Goal: Task Accomplishment & Management: Manage account settings

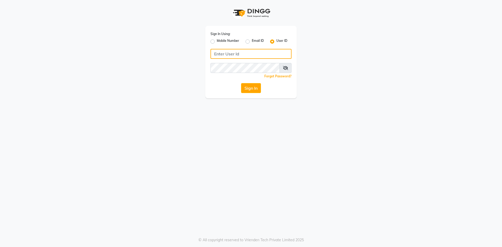
type input "islakandsudhir"
click at [276, 41] on label "User ID" at bounding box center [281, 41] width 11 height 6
click at [276, 41] on input "User ID" at bounding box center [277, 39] width 3 height 3
click at [245, 51] on input "Username" at bounding box center [250, 54] width 81 height 10
type input "islakandsudhir"
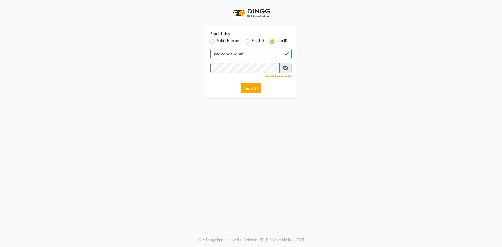
click at [255, 87] on button "Sign In" at bounding box center [251, 88] width 20 height 10
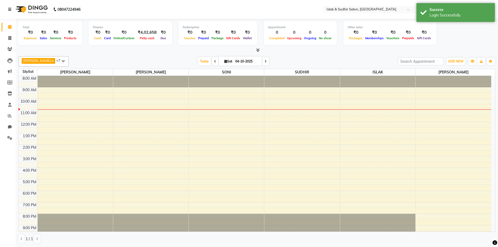
click at [8, 8] on icon at bounding box center [9, 10] width 3 height 4
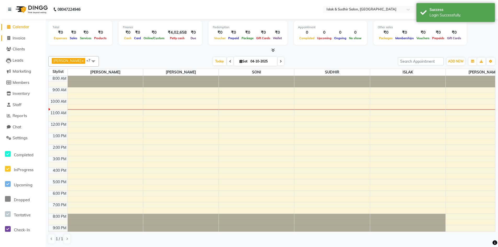
click at [25, 38] on span "Invoice" at bounding box center [19, 38] width 13 height 5
select select "7859"
select select "service"
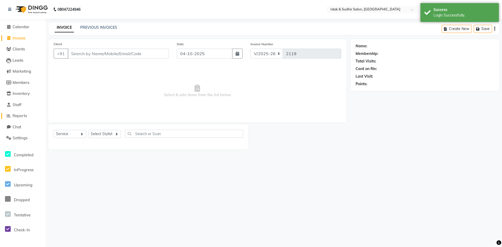
click at [22, 117] on span "Reports" at bounding box center [20, 115] width 14 height 5
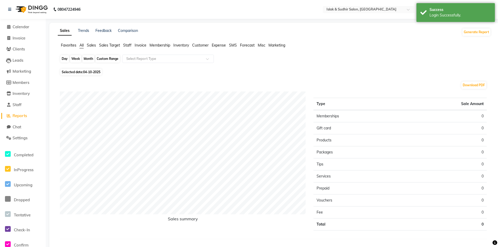
click at [62, 60] on div "Day" at bounding box center [64, 58] width 9 height 7
select select "10"
select select "2025"
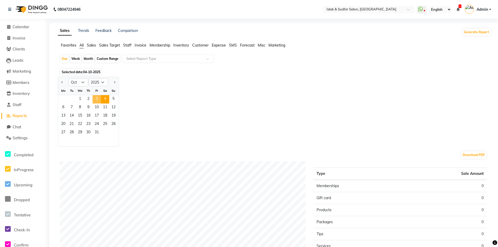
click at [97, 99] on span "3" at bounding box center [97, 99] width 8 height 8
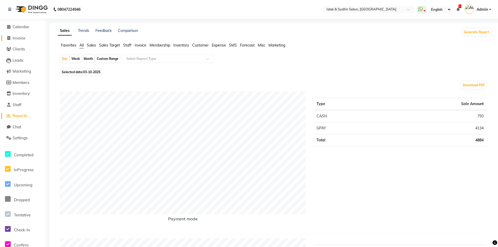
click at [22, 39] on span "Invoice" at bounding box center [19, 38] width 13 height 5
select select "7859"
select select "service"
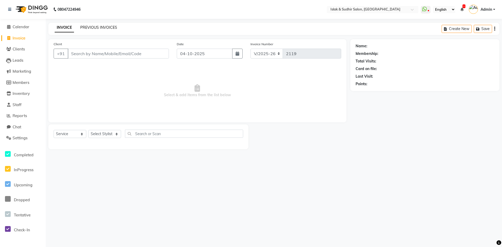
click at [89, 28] on link "PREVIOUS INVOICES" at bounding box center [98, 27] width 37 height 5
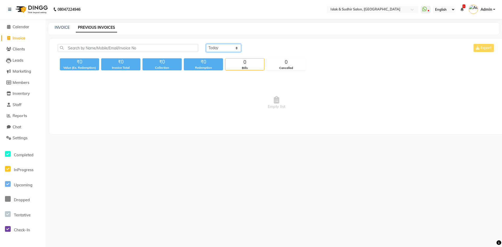
drag, startPoint x: 237, startPoint y: 47, endPoint x: 233, endPoint y: 52, distance: 6.1
click at [235, 49] on select "[DATE] [DATE] Custom Range" at bounding box center [223, 48] width 35 height 8
select select "yesterday"
click at [206, 44] on select "[DATE] [DATE] Custom Range" at bounding box center [223, 48] width 35 height 8
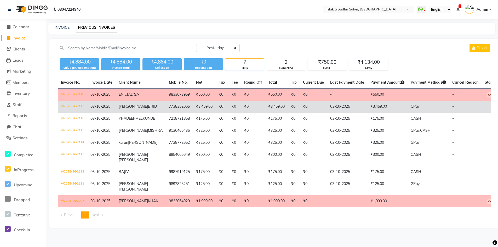
drag, startPoint x: 132, startPoint y: 120, endPoint x: 138, endPoint y: 112, distance: 9.8
click at [138, 112] on td "SHIWANI BRID" at bounding box center [141, 107] width 50 height 12
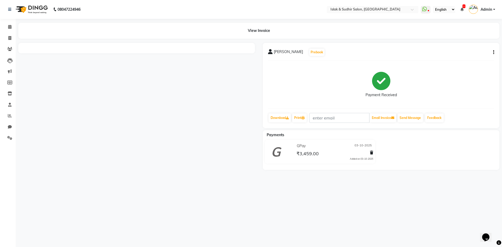
click at [493, 52] on icon "button" at bounding box center [493, 52] width 1 height 0
click at [467, 39] on div "Cancel Invoice" at bounding box center [468, 39] width 36 height 7
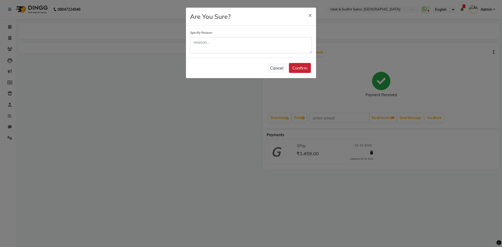
click at [295, 66] on button "Confirm" at bounding box center [300, 68] width 22 height 10
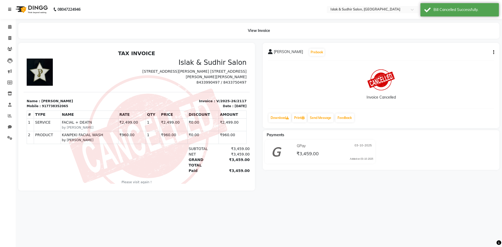
click at [10, 10] on icon at bounding box center [9, 10] width 3 height 4
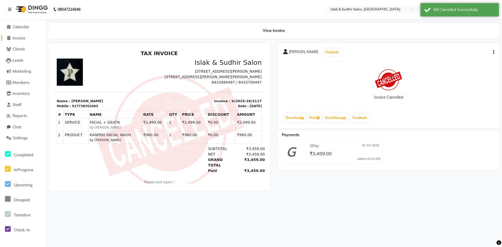
click at [17, 36] on span "Invoice" at bounding box center [19, 38] width 13 height 5
select select "7859"
select select "service"
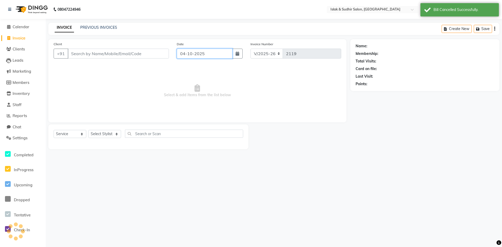
click at [204, 50] on input "04-10-2025" at bounding box center [205, 54] width 56 height 10
select select "10"
select select "2025"
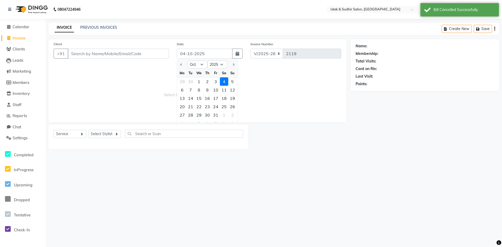
drag, startPoint x: 217, startPoint y: 82, endPoint x: 97, endPoint y: 54, distance: 123.6
click at [217, 82] on div "3" at bounding box center [215, 81] width 8 height 8
type input "03-10-2025"
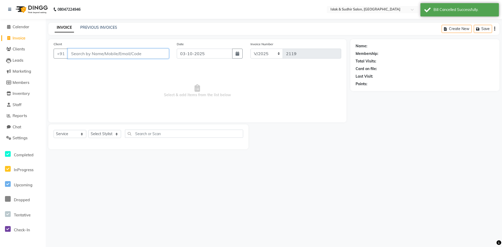
click at [87, 51] on input "Client" at bounding box center [118, 54] width 101 height 10
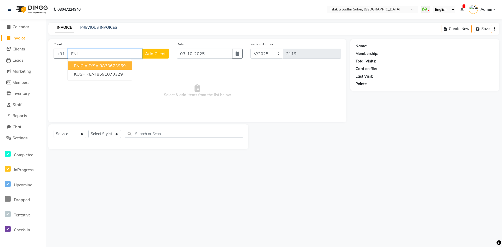
click at [92, 65] on span "ENICIA D'SA" at bounding box center [86, 65] width 25 height 5
type input "9833673959"
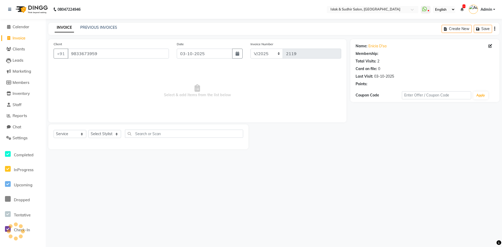
select select "1: Object"
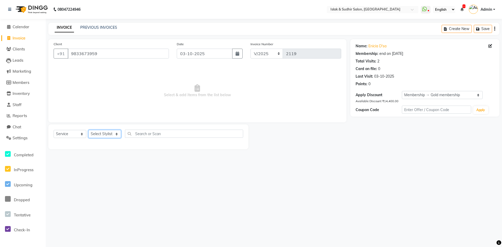
click at [102, 136] on select "Select Stylist [PERSON_NAME] [PERSON_NAME] [PERSON_NAME] [PERSON_NAME] ISLAK IS…" at bounding box center [104, 134] width 33 height 8
select select "70512"
click at [88, 130] on select "Select Stylist [PERSON_NAME] [PERSON_NAME] [PERSON_NAME] [PERSON_NAME] ISLAK IS…" at bounding box center [104, 134] width 33 height 8
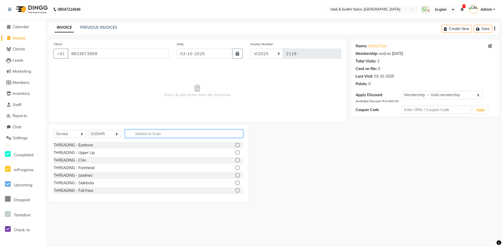
click at [158, 136] on input "text" at bounding box center [184, 134] width 118 height 8
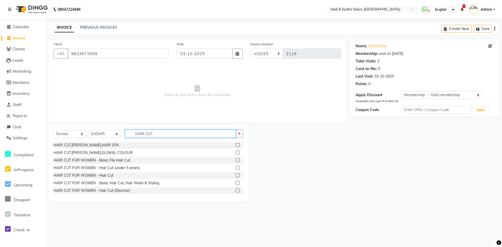
type input "HAIR CUT"
click at [236, 182] on label at bounding box center [238, 183] width 4 height 4
click at [236, 182] on input "checkbox" at bounding box center [237, 182] width 3 height 3
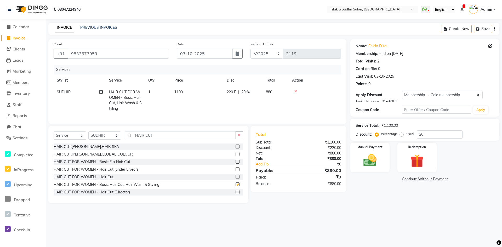
checkbox input "false"
click at [430, 137] on input "20" at bounding box center [440, 134] width 46 height 8
type input "2"
type input "50"
click at [368, 164] on img at bounding box center [370, 160] width 22 height 16
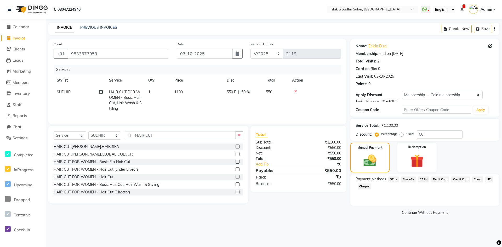
click at [421, 178] on span "CASH" at bounding box center [423, 179] width 11 height 6
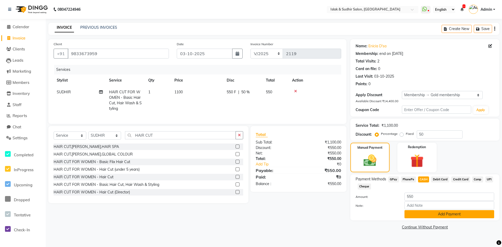
click at [446, 214] on button "Add Payment" at bounding box center [449, 214] width 90 height 8
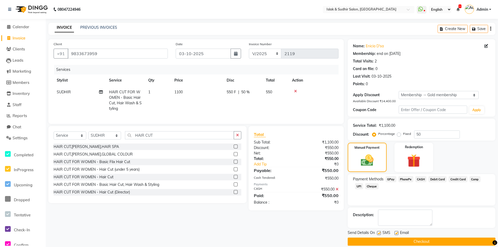
click at [426, 243] on button "Checkout" at bounding box center [422, 242] width 148 height 8
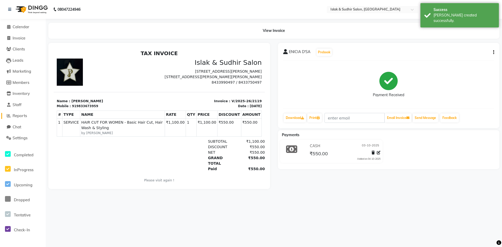
click at [25, 115] on span "Reports" at bounding box center [20, 115] width 14 height 5
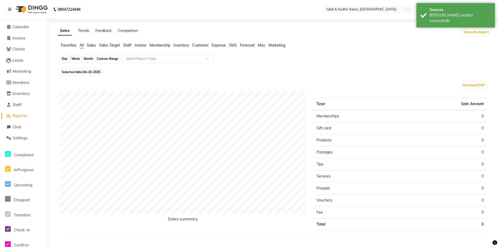
click at [66, 61] on div "Day" at bounding box center [64, 58] width 9 height 7
select select "10"
select select "2025"
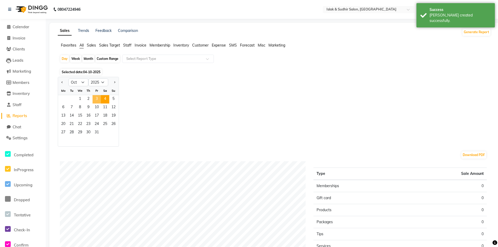
click at [96, 96] on span "3" at bounding box center [97, 99] width 8 height 8
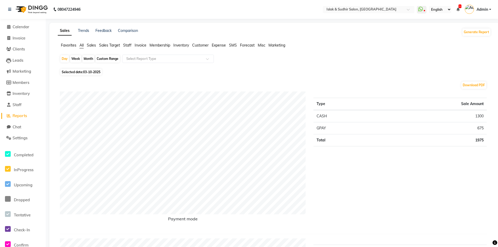
drag, startPoint x: 322, startPoint y: 122, endPoint x: 24, endPoint y: 41, distance: 308.5
click at [24, 41] on li "Invoice" at bounding box center [23, 38] width 46 height 11
click at [25, 40] on span "Invoice" at bounding box center [19, 38] width 13 height 5
select select "7859"
select select "service"
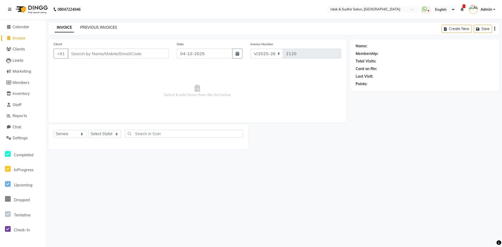
click at [93, 26] on link "PREVIOUS INVOICES" at bounding box center [98, 27] width 37 height 5
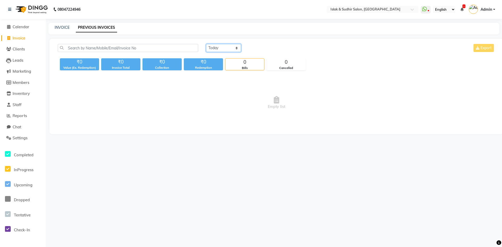
click at [241, 46] on select "[DATE] [DATE] Custom Range" at bounding box center [223, 48] width 35 height 8
select select "yesterday"
click at [206, 44] on select "[DATE] [DATE] Custom Range" at bounding box center [223, 48] width 35 height 8
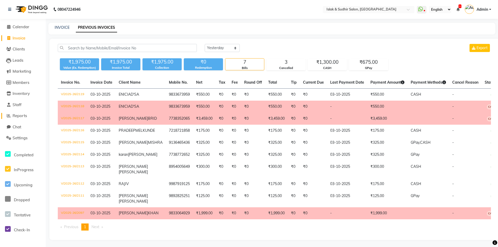
click at [21, 115] on span "Reports" at bounding box center [20, 115] width 14 height 5
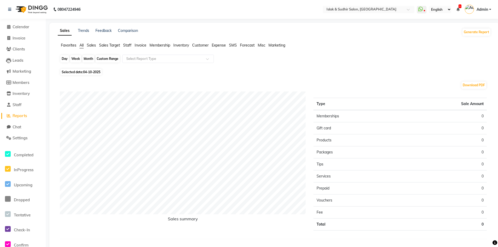
click at [63, 61] on div "Day" at bounding box center [64, 58] width 9 height 7
select select "10"
select select "2025"
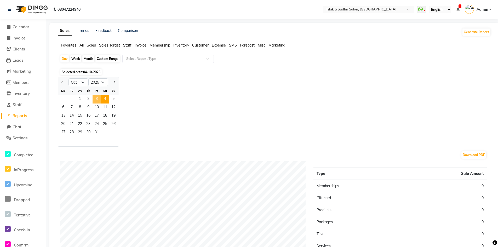
click at [95, 97] on span "3" at bounding box center [97, 99] width 8 height 8
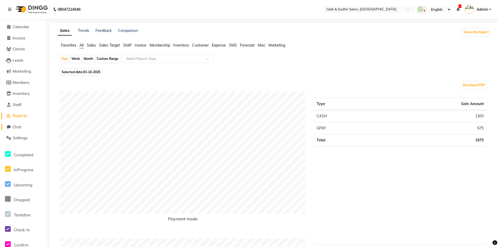
click at [20, 129] on span "Chat" at bounding box center [17, 126] width 9 height 5
select select "100"
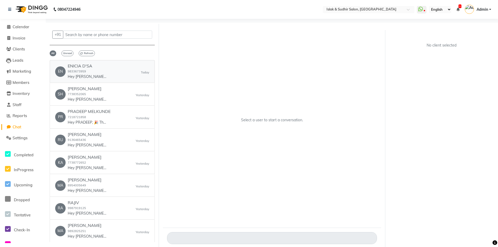
click at [89, 76] on p "Hey [PERSON_NAME], 🎉 Thank you for choosing Islak & Sudhir Salon! Here’s your i…" at bounding box center [87, 76] width 39 height 5
